Goal: Browse casually: Explore the website without a specific task or goal

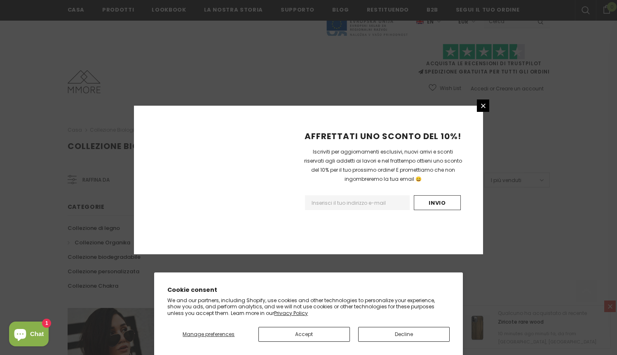
scroll to position [491, 0]
